Goal: Task Accomplishment & Management: Manage account settings

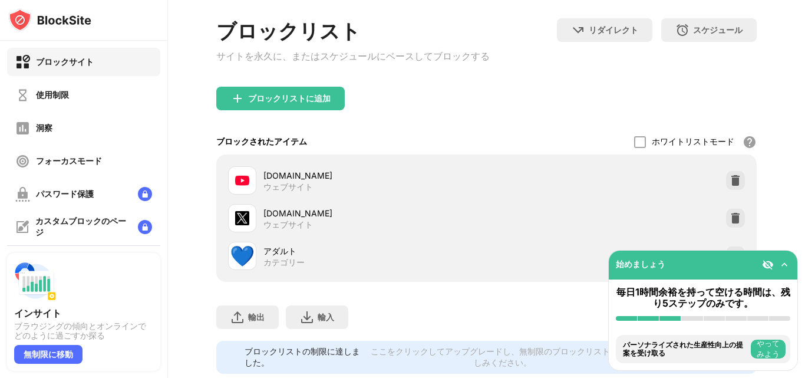
scroll to position [97, 0]
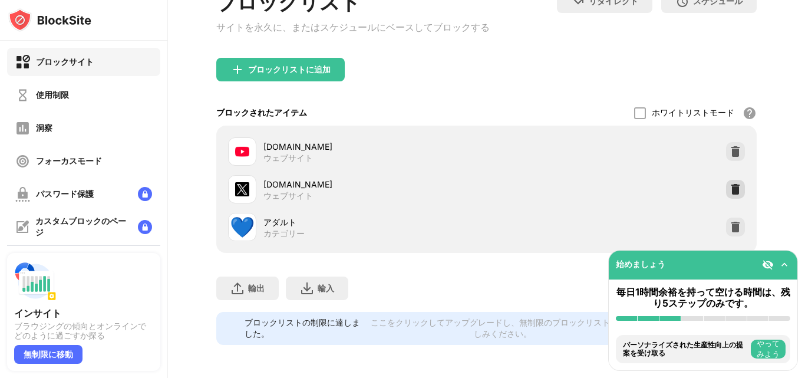
drag, startPoint x: 734, startPoint y: 182, endPoint x: 423, endPoint y: 84, distance: 326.4
click at [734, 182] on div at bounding box center [735, 189] width 19 height 19
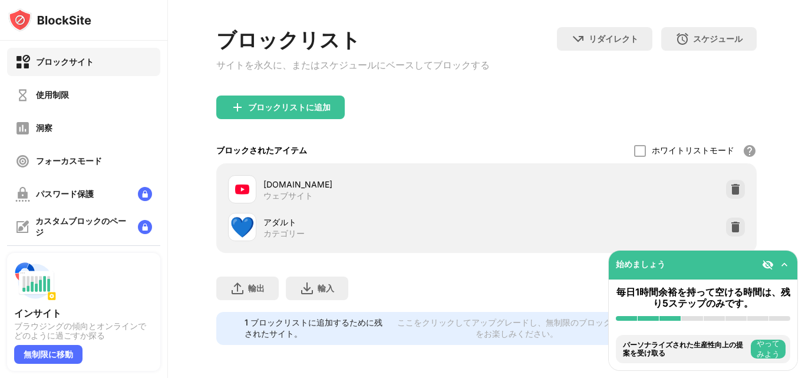
scroll to position [59, 0]
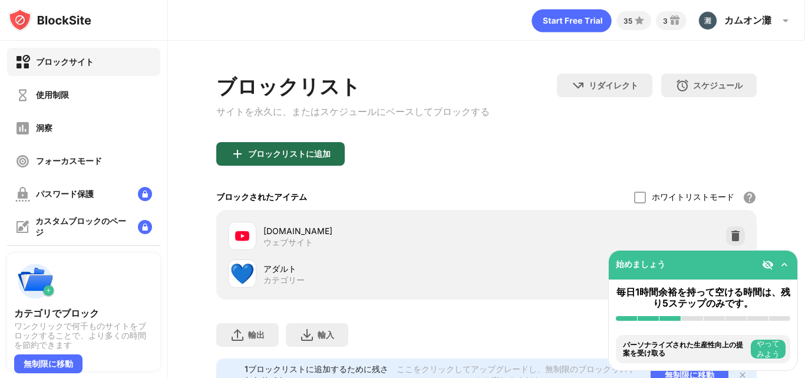
click at [325, 153] on font "ブロックリストに追加" at bounding box center [289, 154] width 83 height 10
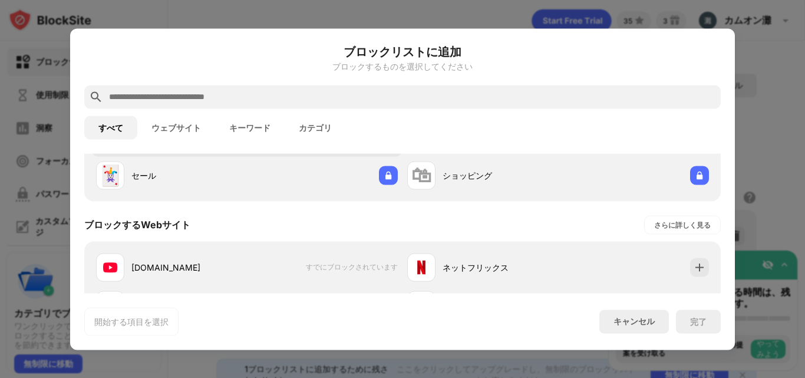
scroll to position [236, 0]
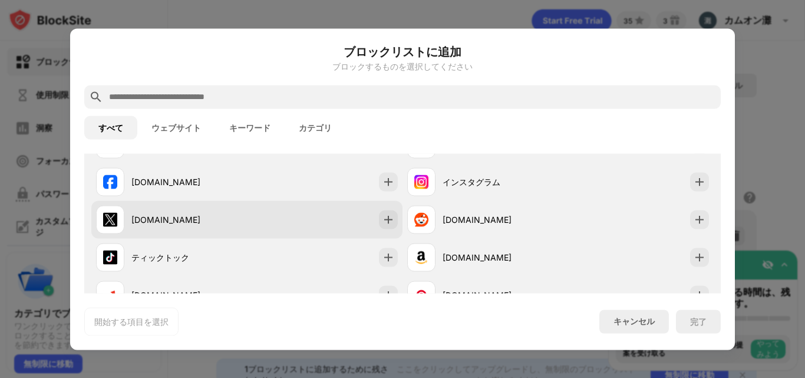
click at [209, 236] on div "[DOMAIN_NAME]" at bounding box center [246, 219] width 311 height 38
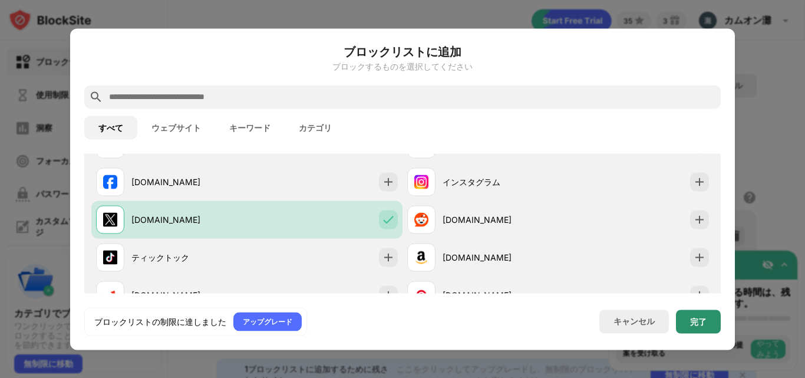
click at [705, 326] on div "完了" at bounding box center [698, 321] width 45 height 24
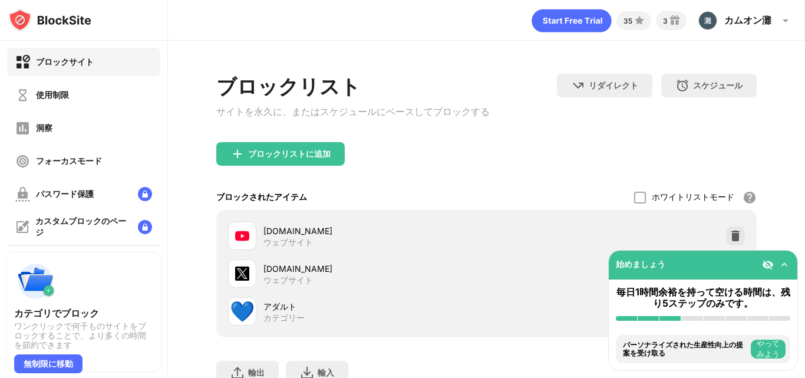
scroll to position [97, 0]
